Goal: Information Seeking & Learning: Learn about a topic

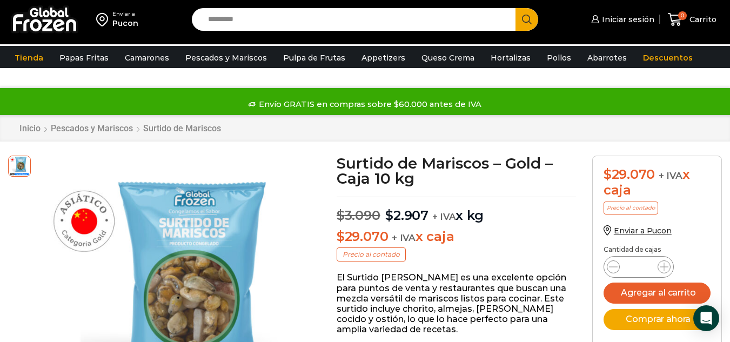
scroll to position [1, 0]
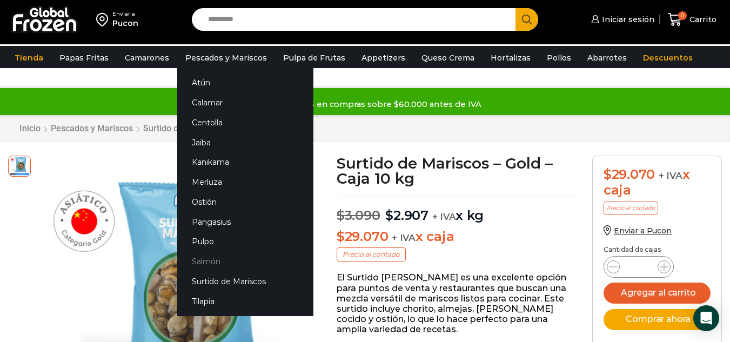
click at [204, 258] on link "Salmón" at bounding box center [245, 262] width 136 height 20
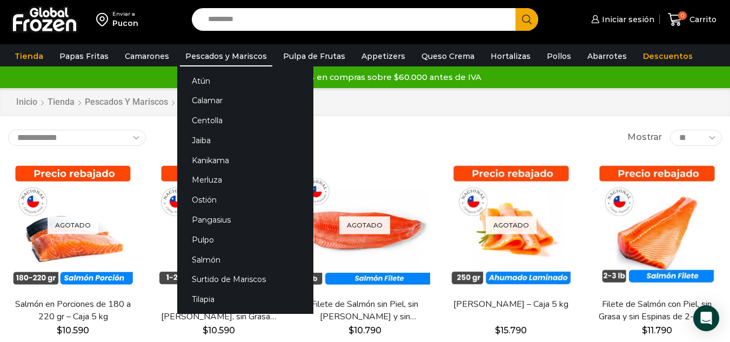
click at [197, 59] on link "Pescados y Mariscos" at bounding box center [226, 56] width 92 height 21
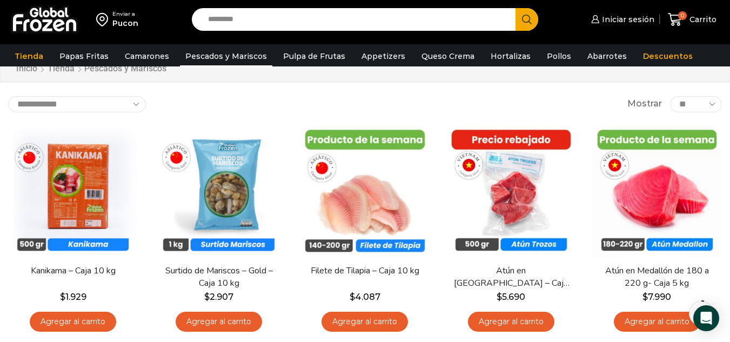
scroll to position [58, 0]
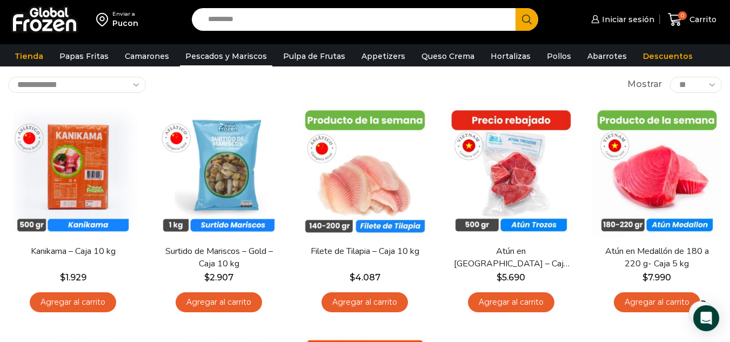
drag, startPoint x: 738, startPoint y: 55, endPoint x: 738, endPoint y: 68, distance: 13.5
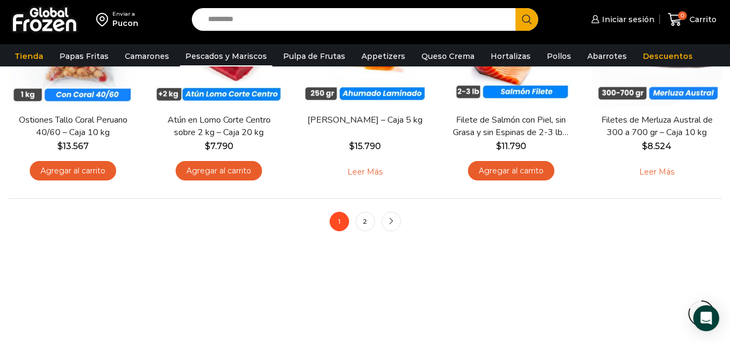
scroll to position [895, 0]
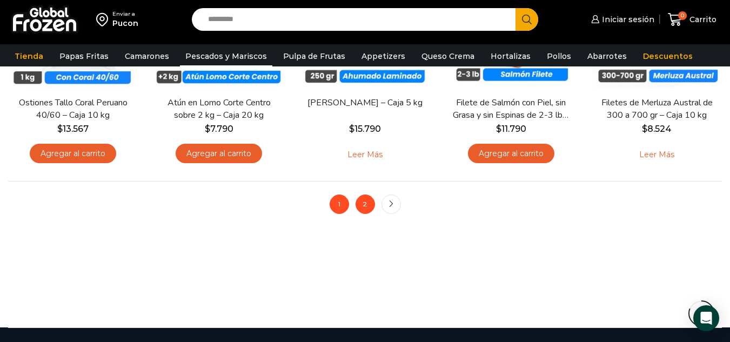
click at [359, 203] on link "2" at bounding box center [365, 204] width 19 height 19
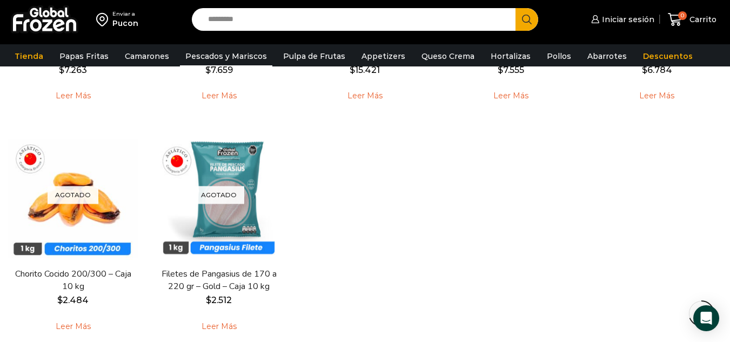
scroll to position [815, 0]
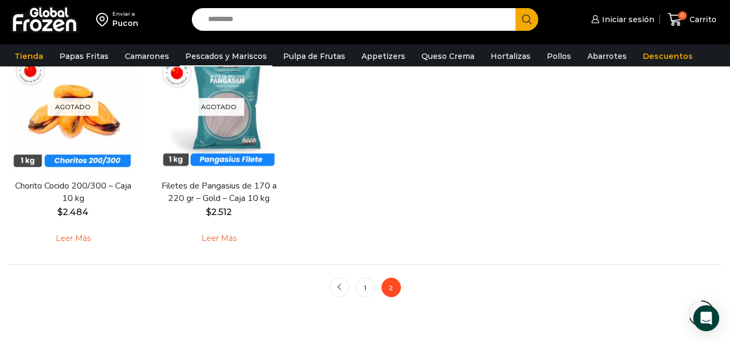
click at [369, 290] on link "1" at bounding box center [365, 287] width 19 height 19
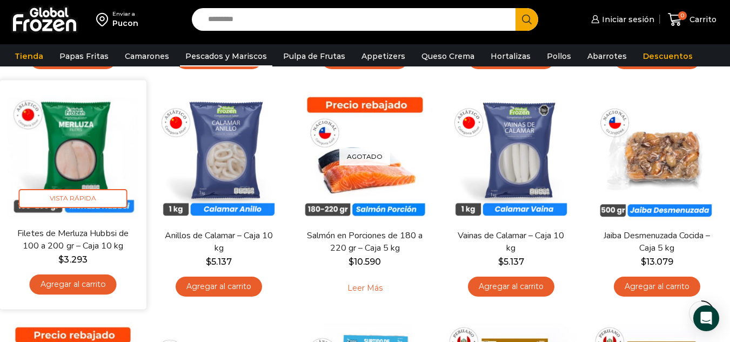
click at [76, 127] on img at bounding box center [73, 153] width 131 height 131
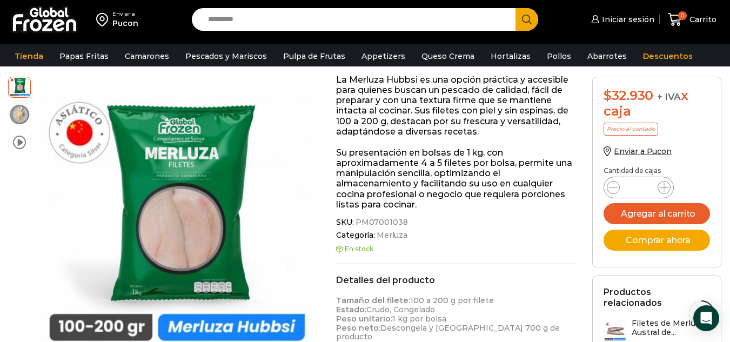
scroll to position [174, 0]
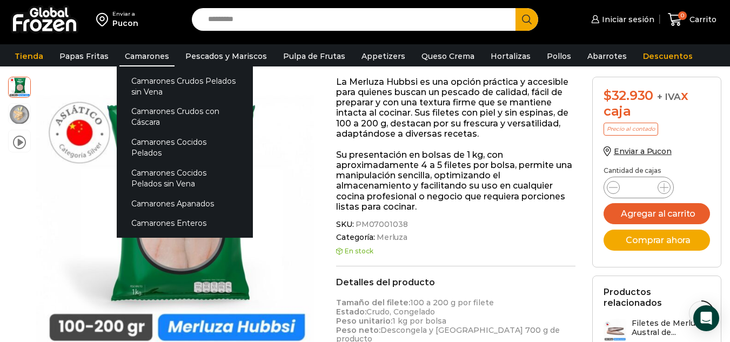
click at [133, 58] on link "Camarones" at bounding box center [146, 56] width 55 height 21
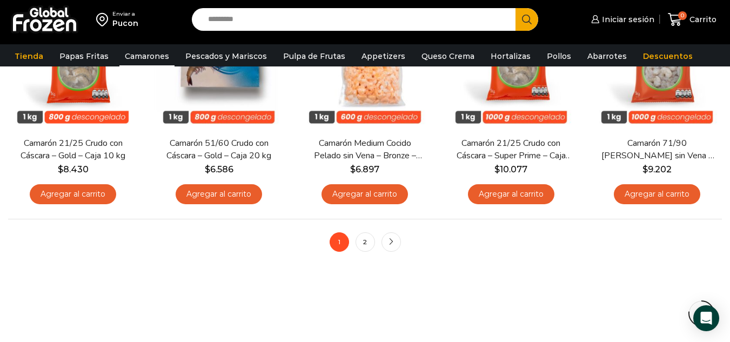
scroll to position [849, 0]
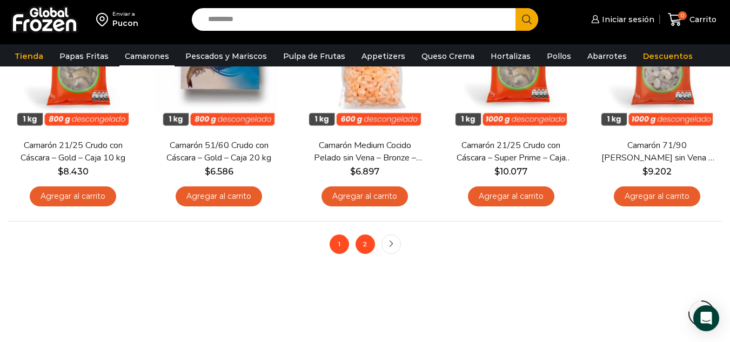
click at [366, 251] on link "2" at bounding box center [365, 244] width 19 height 19
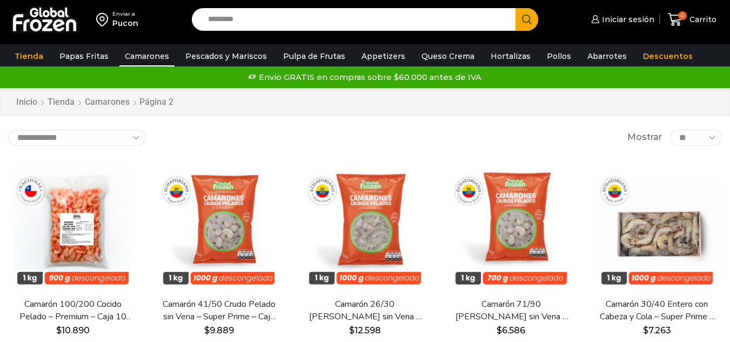
drag, startPoint x: 736, startPoint y: 56, endPoint x: 733, endPoint y: 110, distance: 54.7
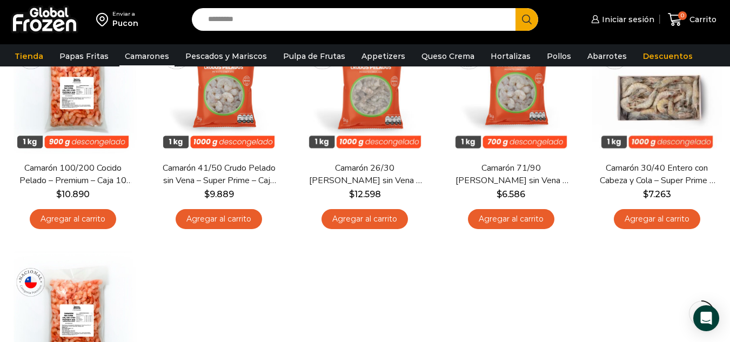
scroll to position [332, 0]
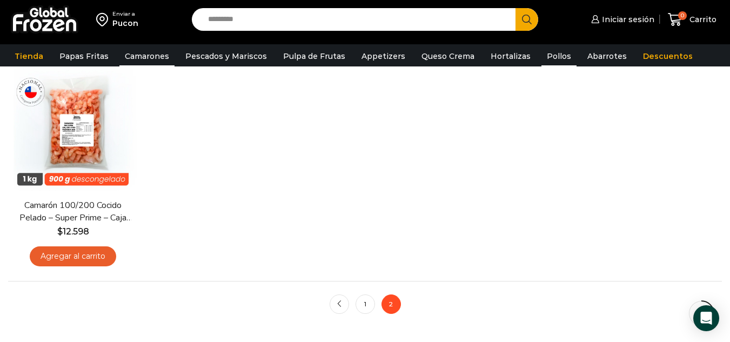
click at [541, 61] on link "Pollos" at bounding box center [558, 56] width 35 height 21
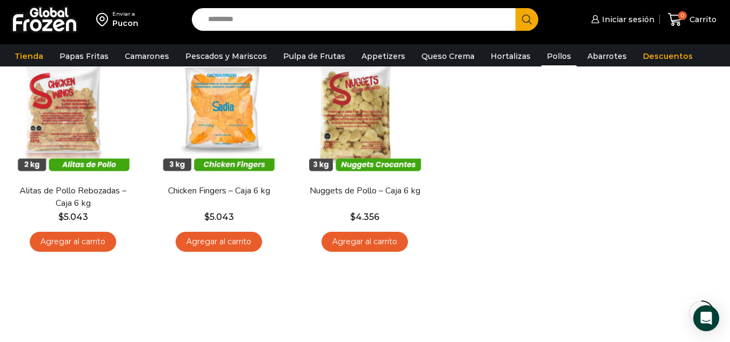
scroll to position [105, 0]
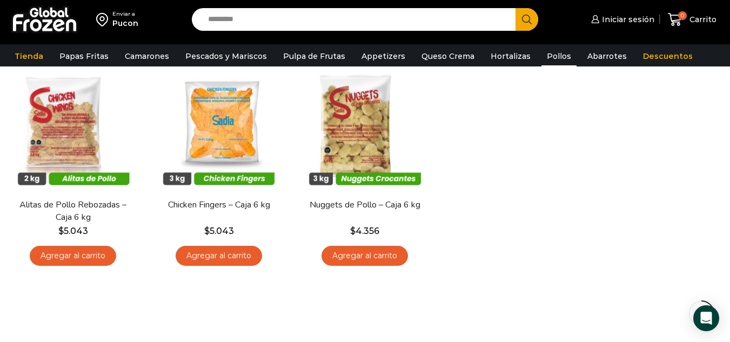
click at [346, 26] on input "Search input" at bounding box center [356, 19] width 307 height 23
type input "********"
click at [515, 8] on button "Search" at bounding box center [526, 19] width 23 height 23
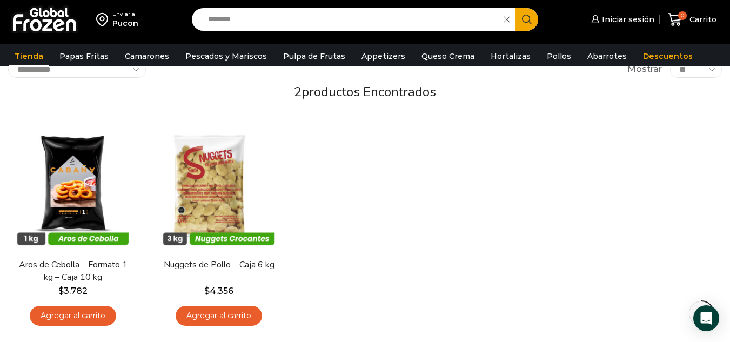
scroll to position [83, 0]
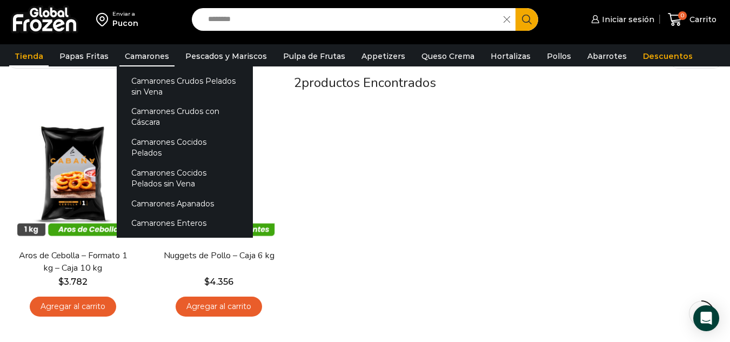
click at [145, 57] on link "Camarones" at bounding box center [146, 56] width 55 height 21
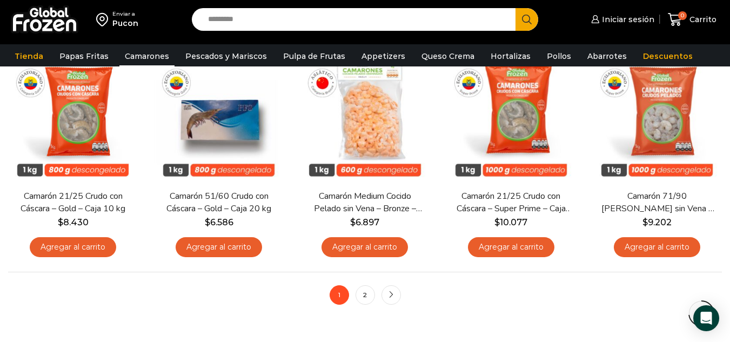
scroll to position [815, 0]
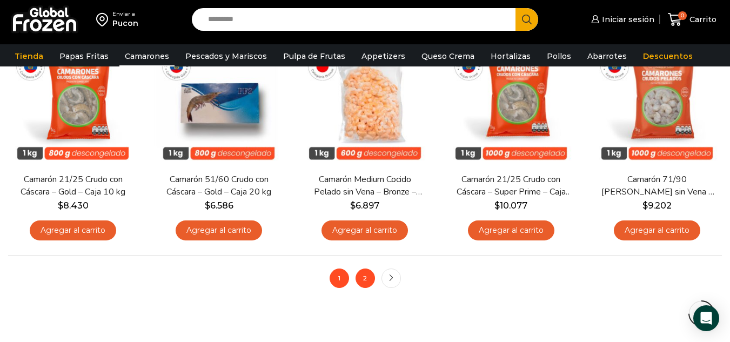
click at [365, 279] on link "2" at bounding box center [365, 278] width 19 height 19
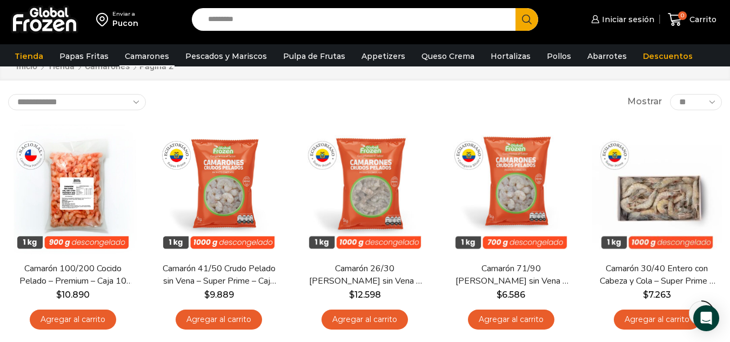
scroll to position [3, 0]
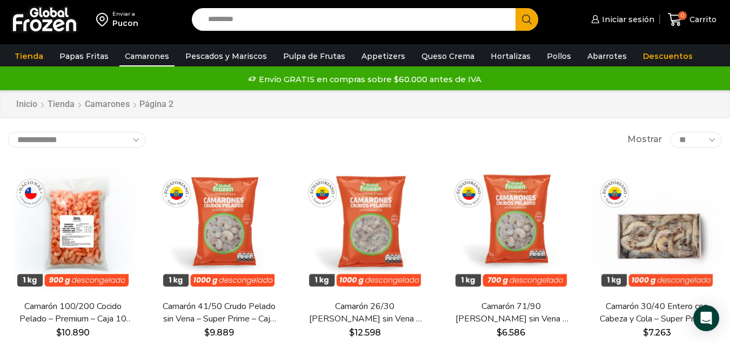
drag, startPoint x: 735, startPoint y: 42, endPoint x: 738, endPoint y: 48, distance: 6.5
click at [364, 56] on link "Appetizers" at bounding box center [383, 56] width 55 height 21
